Goal: Connect with others: Connect with others

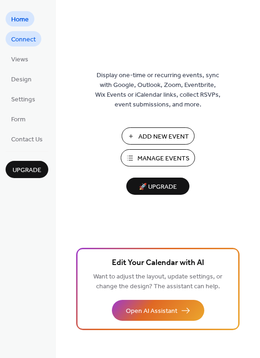
click at [27, 38] on span "Connect" at bounding box center [23, 40] width 25 height 10
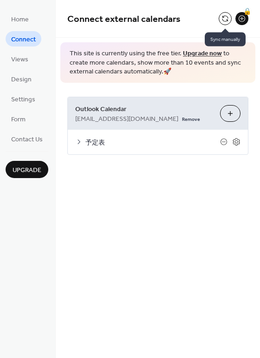
click at [226, 20] on button at bounding box center [225, 18] width 13 height 13
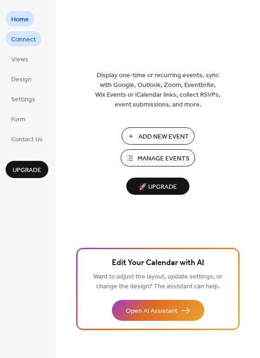
click at [27, 41] on span "Connect" at bounding box center [23, 40] width 25 height 10
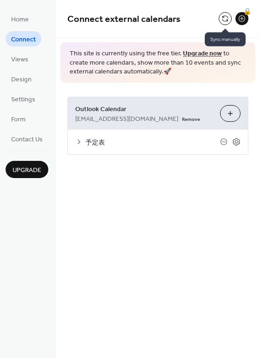
click at [221, 19] on button at bounding box center [225, 18] width 13 height 13
click at [226, 20] on button at bounding box center [225, 18] width 13 height 13
click at [79, 140] on icon at bounding box center [78, 141] width 7 height 7
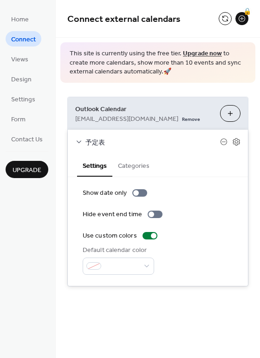
click at [79, 140] on icon at bounding box center [78, 141] width 7 height 7
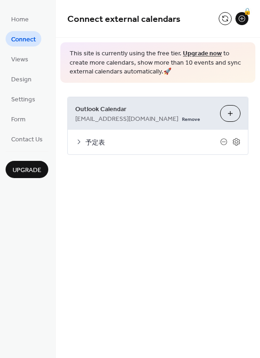
click at [228, 113] on button "Choose Calendars" at bounding box center [230, 113] width 20 height 17
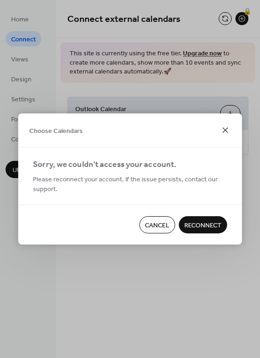
click at [226, 131] on icon at bounding box center [225, 130] width 11 height 11
